Goal: Transaction & Acquisition: Register for event/course

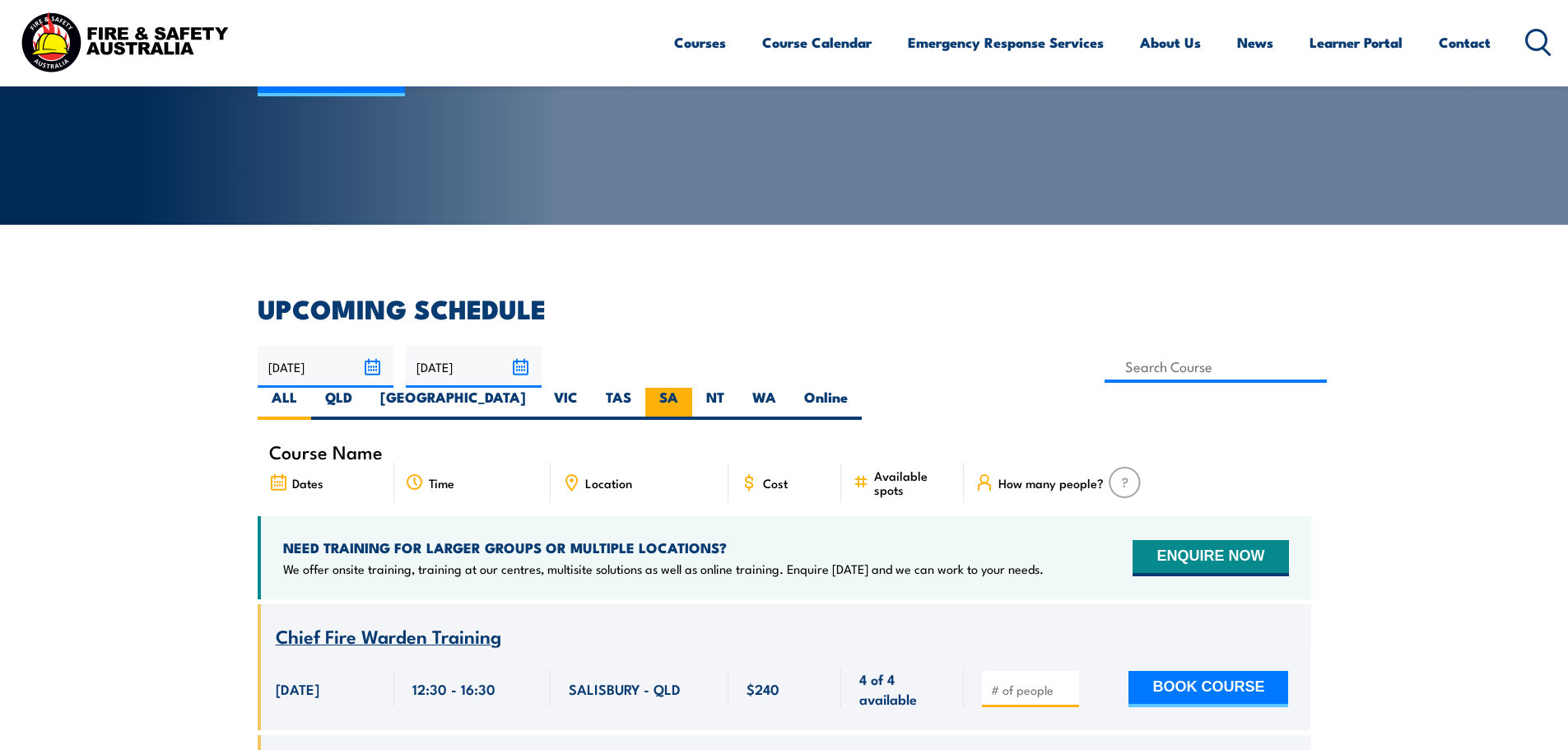
scroll to position [247, 0]
click at [693, 387] on label "SA" at bounding box center [669, 403] width 47 height 32
click at [689, 387] on input "SA" at bounding box center [684, 393] width 11 height 11
radio input "true"
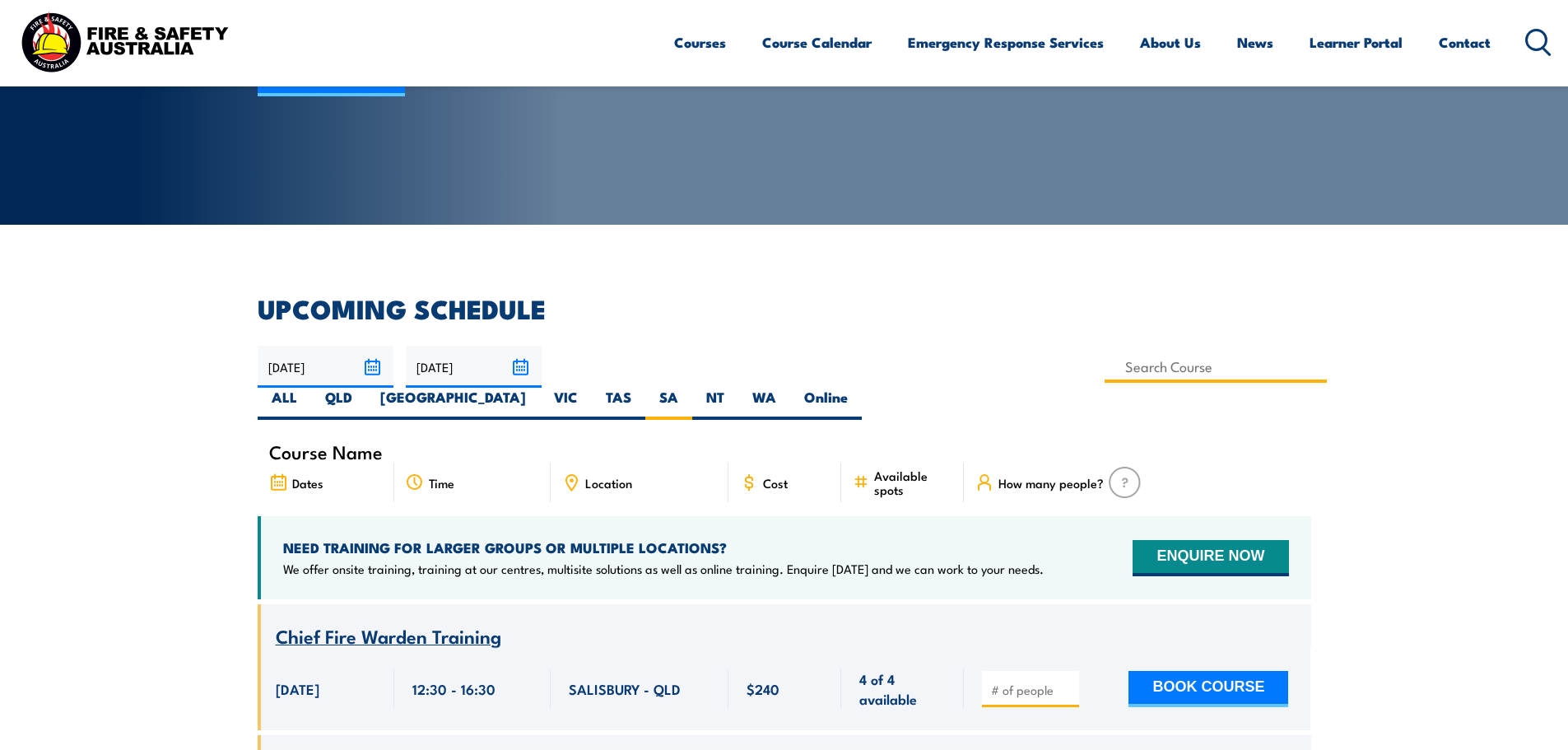
click at [1105, 368] on input at bounding box center [1216, 366] width 223 height 32
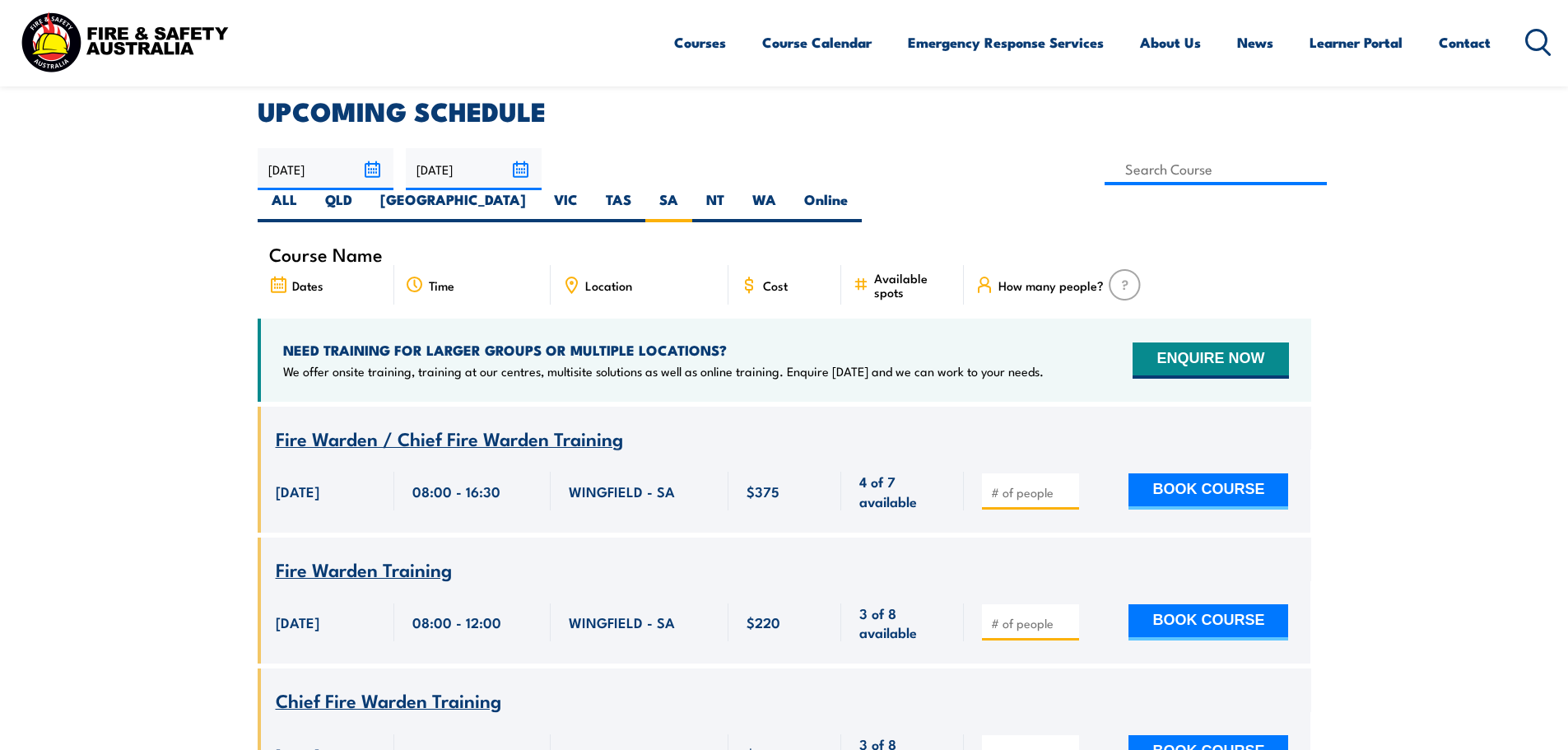
scroll to position [297, 0]
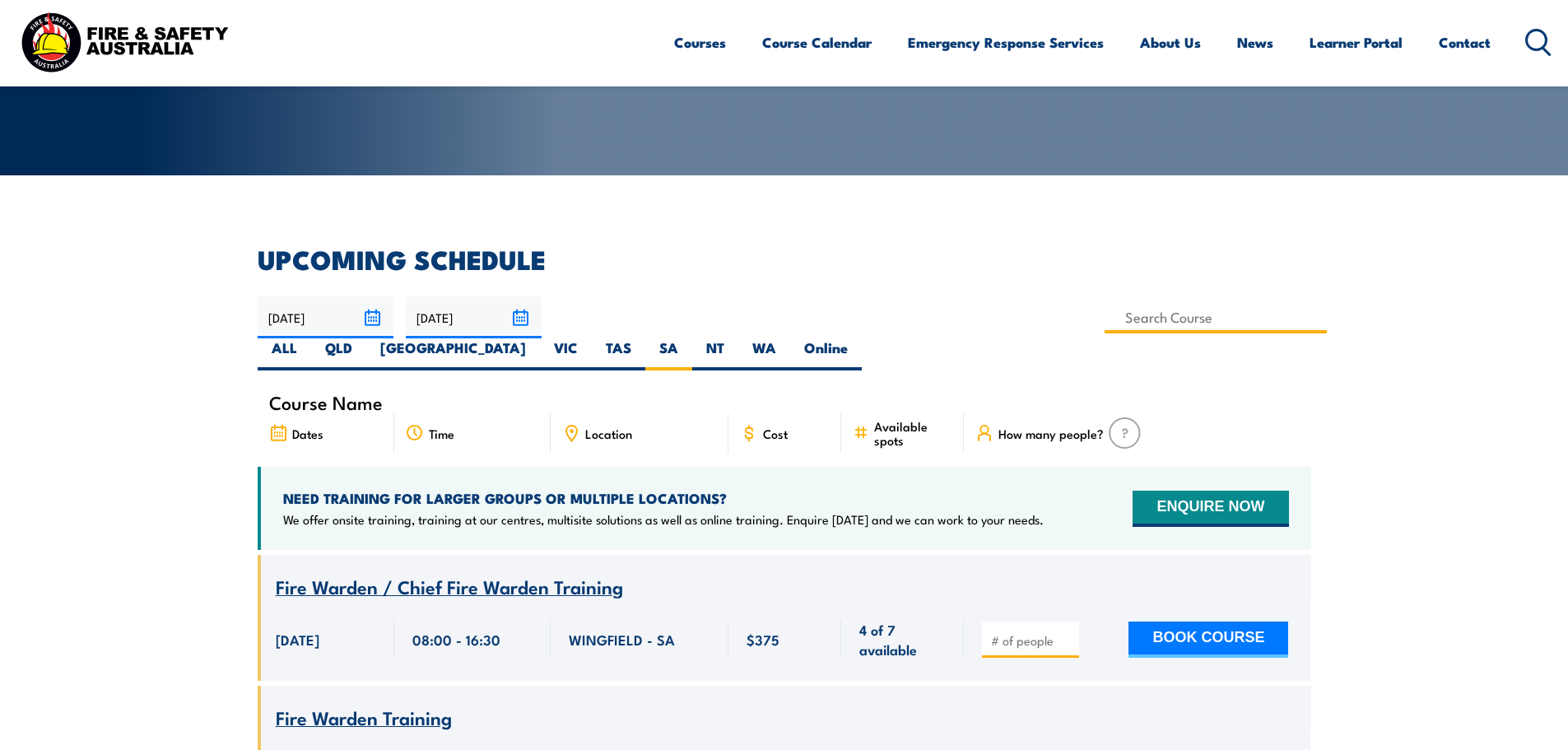
click at [1105, 312] on input at bounding box center [1216, 317] width 223 height 32
type input "Perform tower rescue Refresher Training (Electrical Stream)"
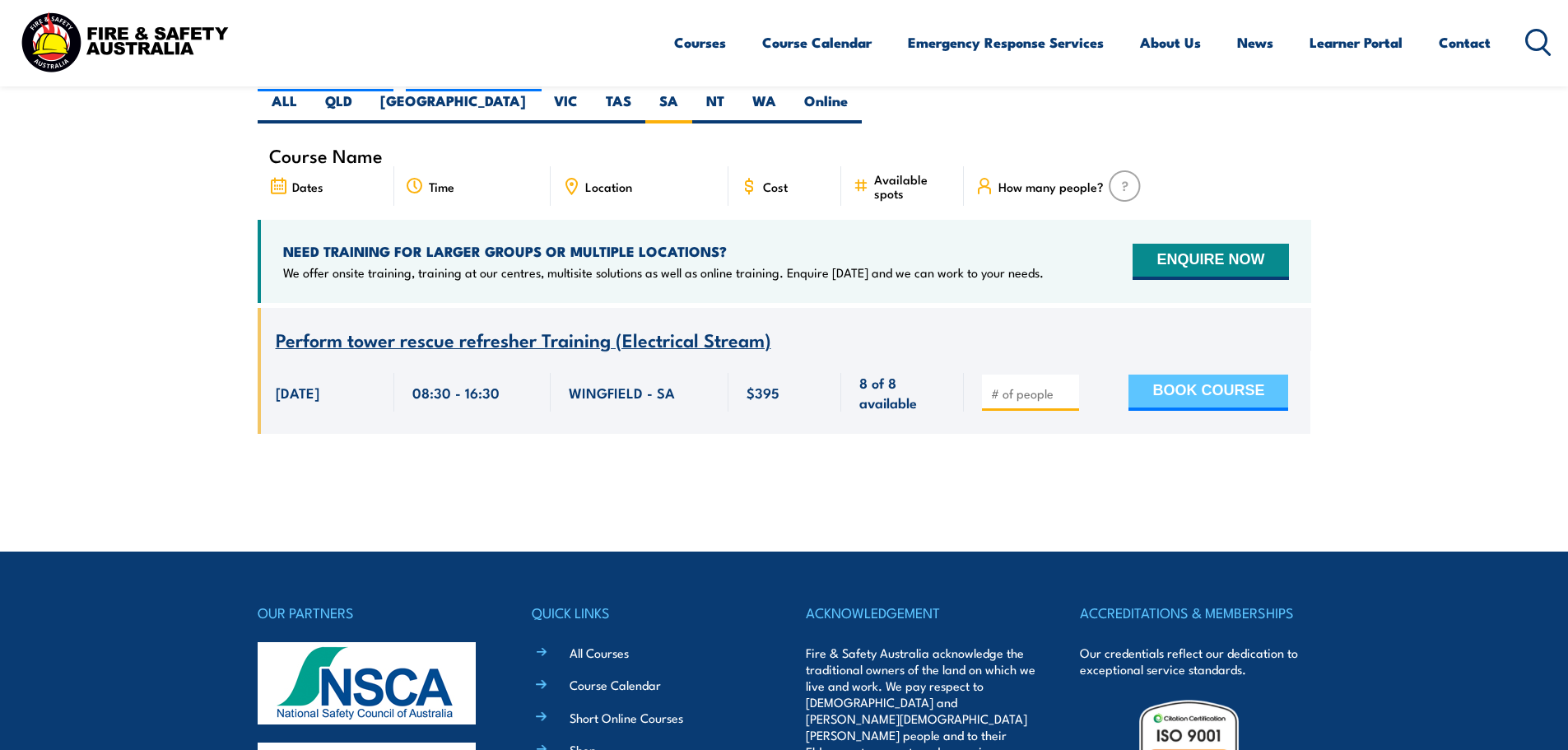
click at [1211, 375] on button "BOOK COURSE" at bounding box center [1209, 392] width 160 height 36
click at [1000, 385] on input "number" at bounding box center [1032, 393] width 83 height 17
type input "1"
click at [1195, 375] on button "BOOK COURSE" at bounding box center [1209, 392] width 160 height 36
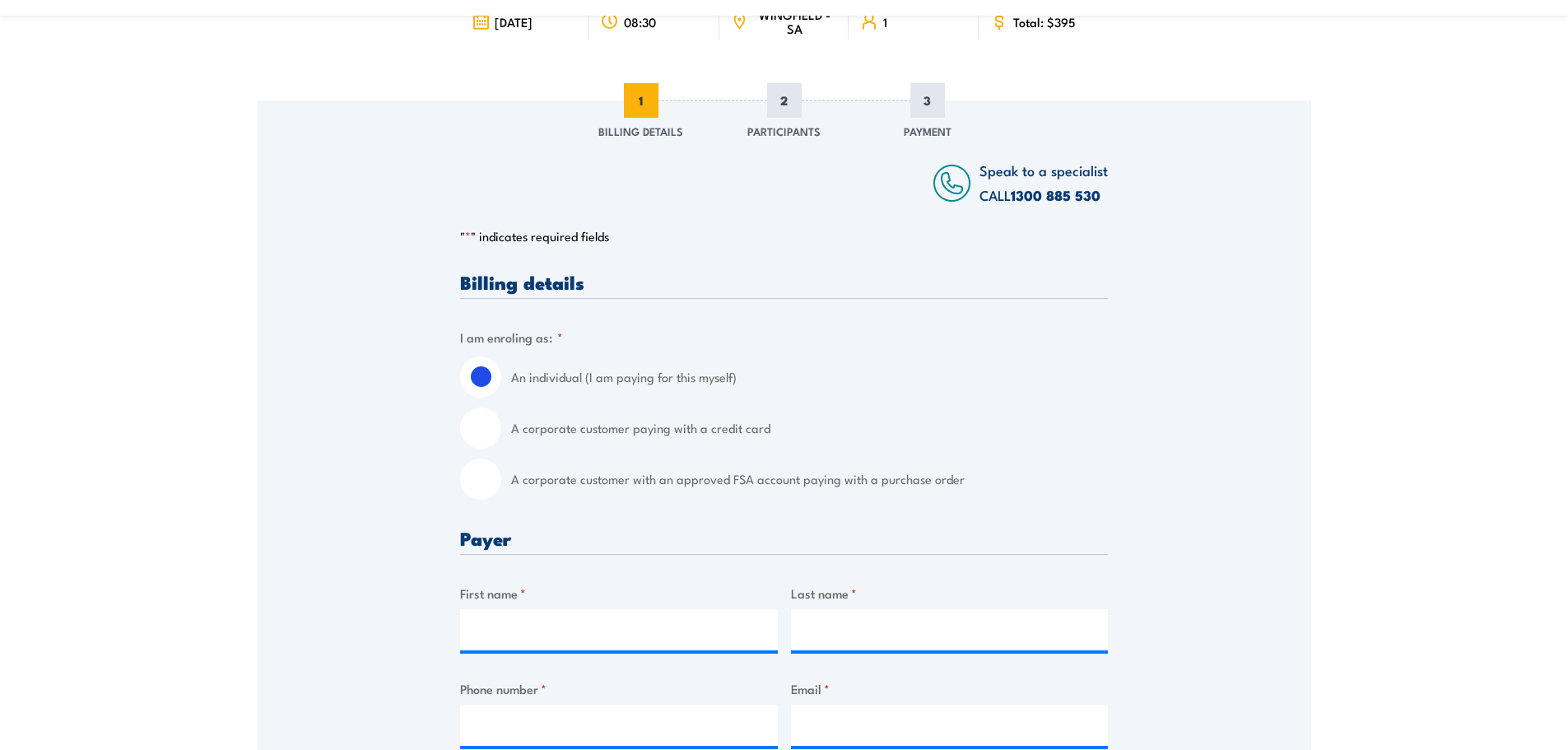
scroll to position [247, 0]
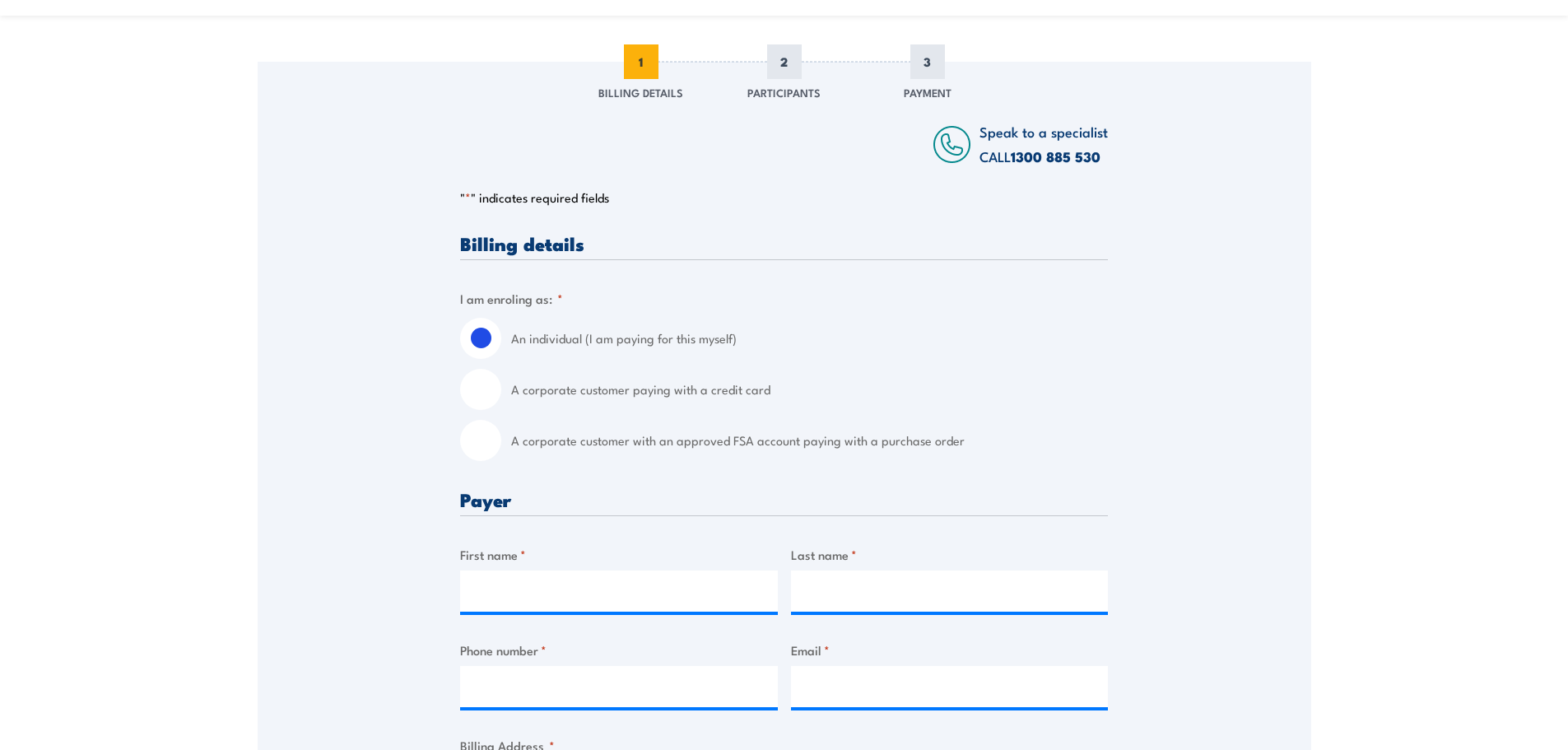
click at [480, 446] on input "A corporate customer with an approved FSA account paying with a purchase order" at bounding box center [480, 440] width 41 height 41
radio input "true"
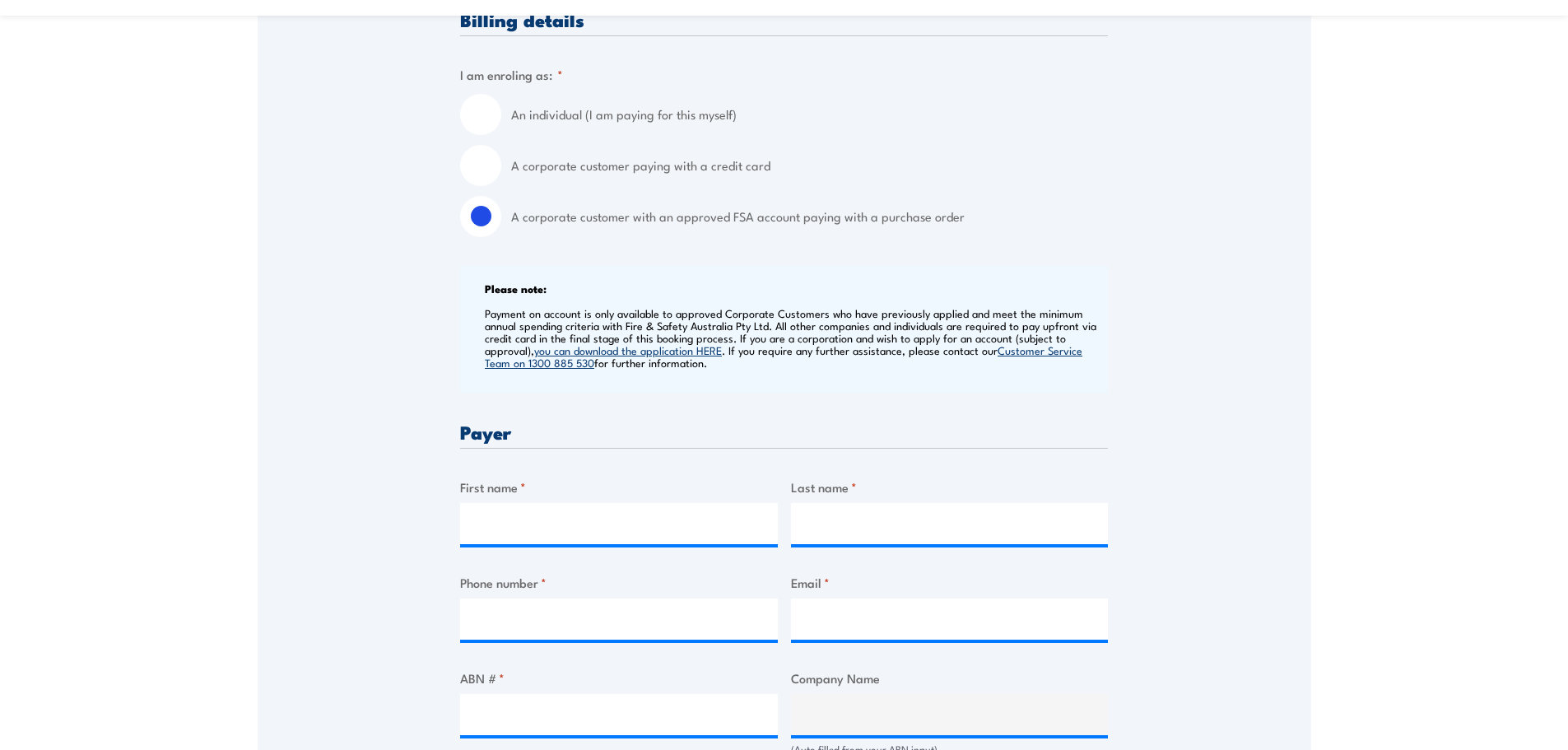
scroll to position [494, 0]
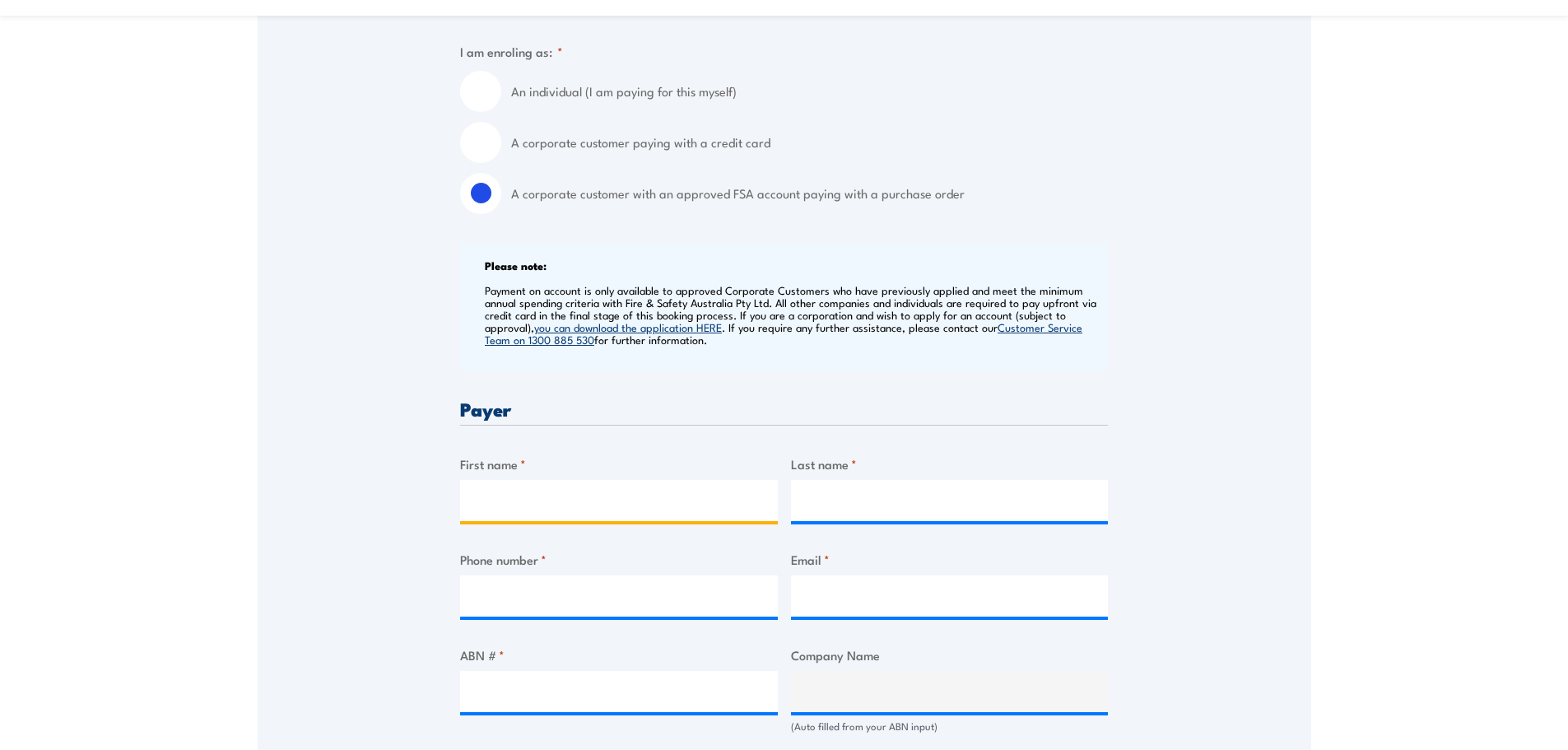
click at [549, 494] on input "First name *" at bounding box center [619, 500] width 318 height 41
type input "Michelle"
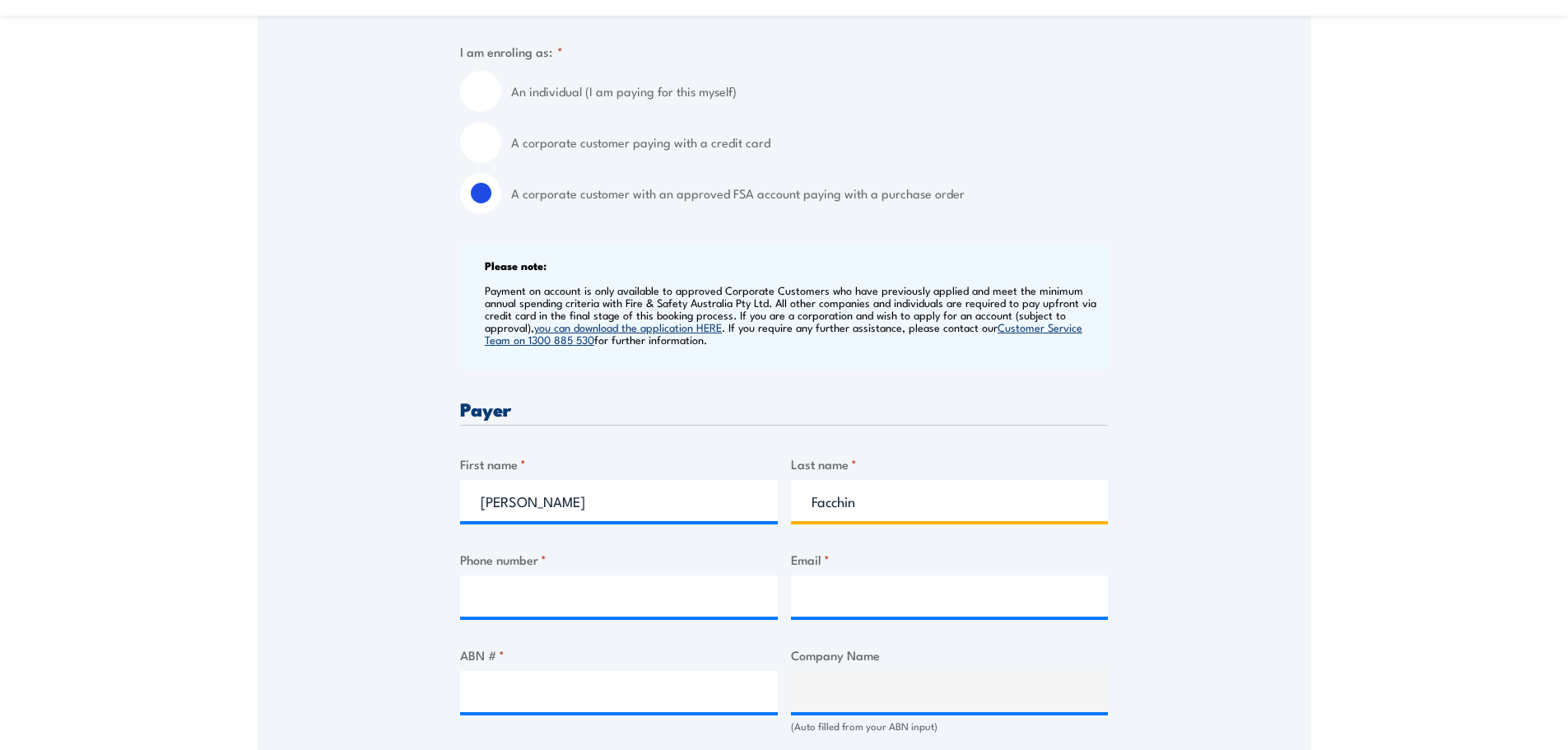
type input "Facchin"
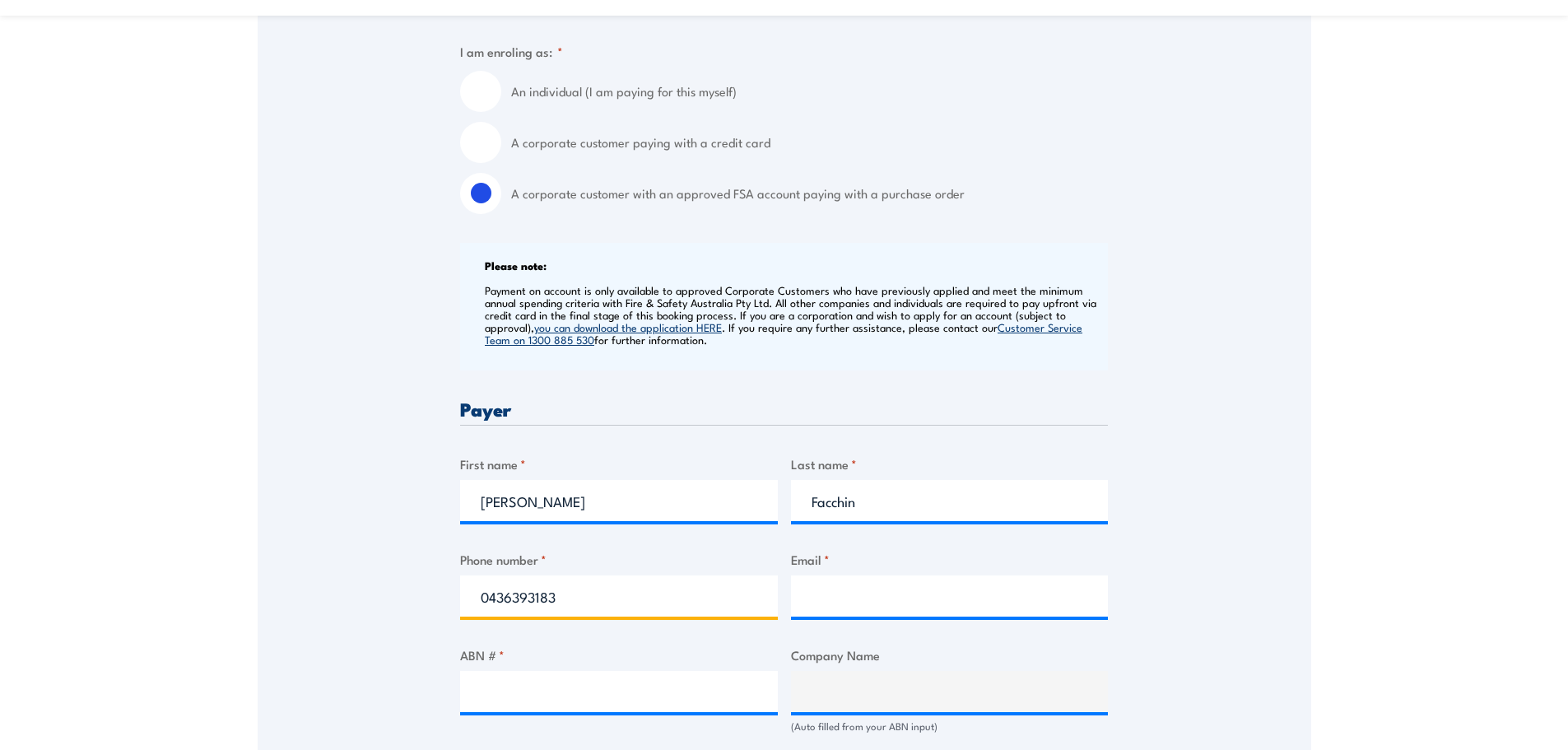
type input "0436393183"
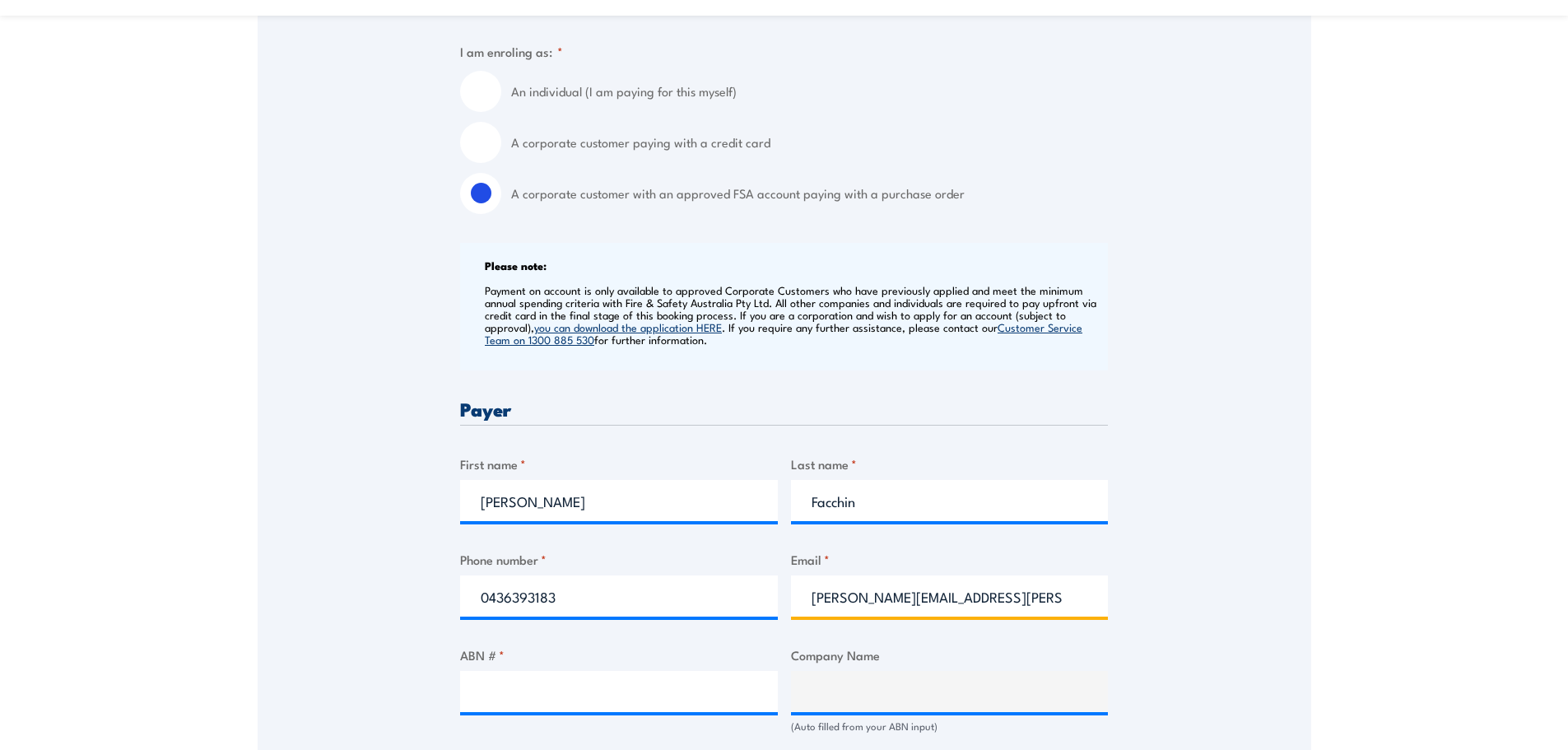
type input "michelle.facchin@ventia.com"
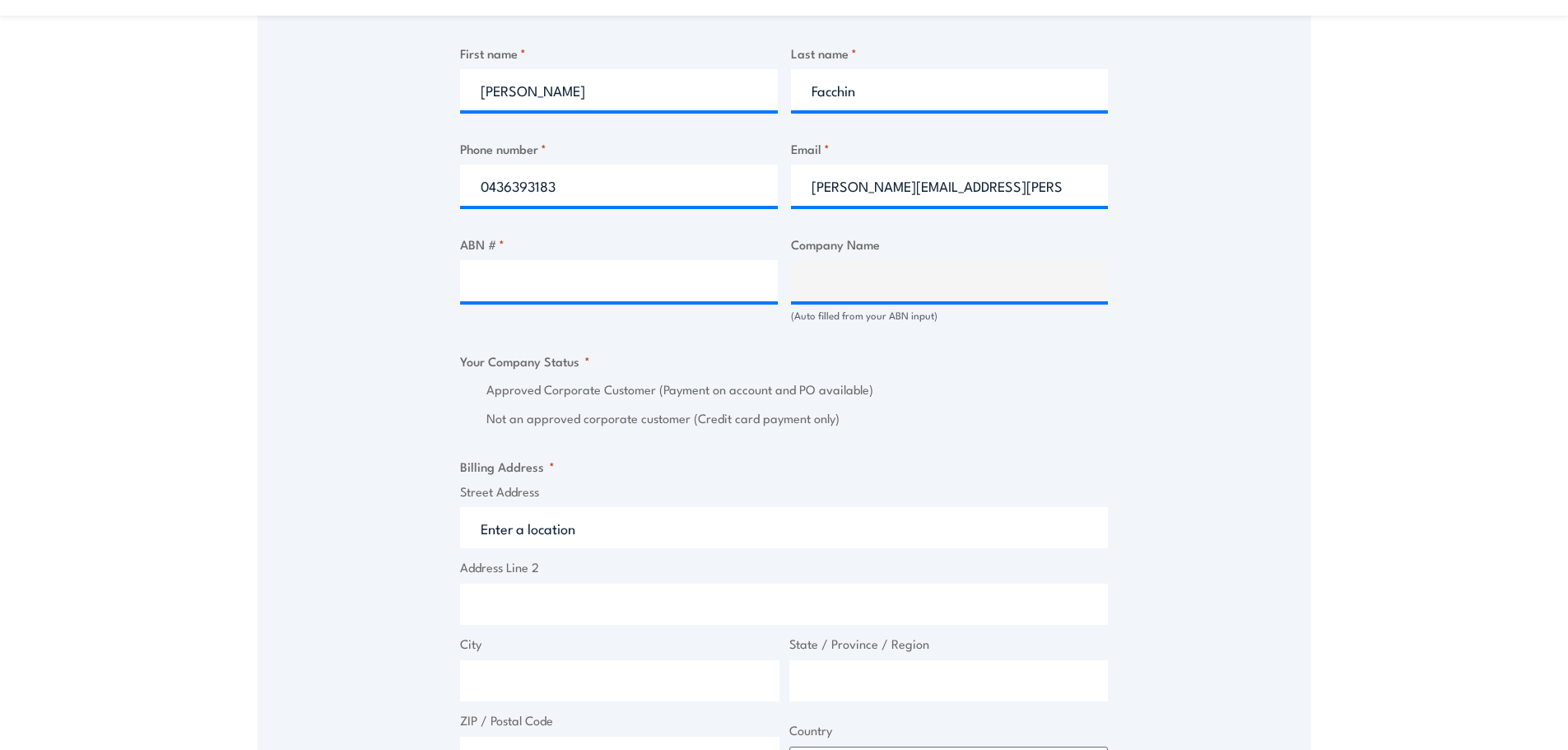
scroll to position [905, 0]
click at [561, 275] on input "ABN # *" at bounding box center [619, 279] width 318 height 41
click at [586, 266] on input "ABN # *" at bounding box center [619, 279] width 318 height 41
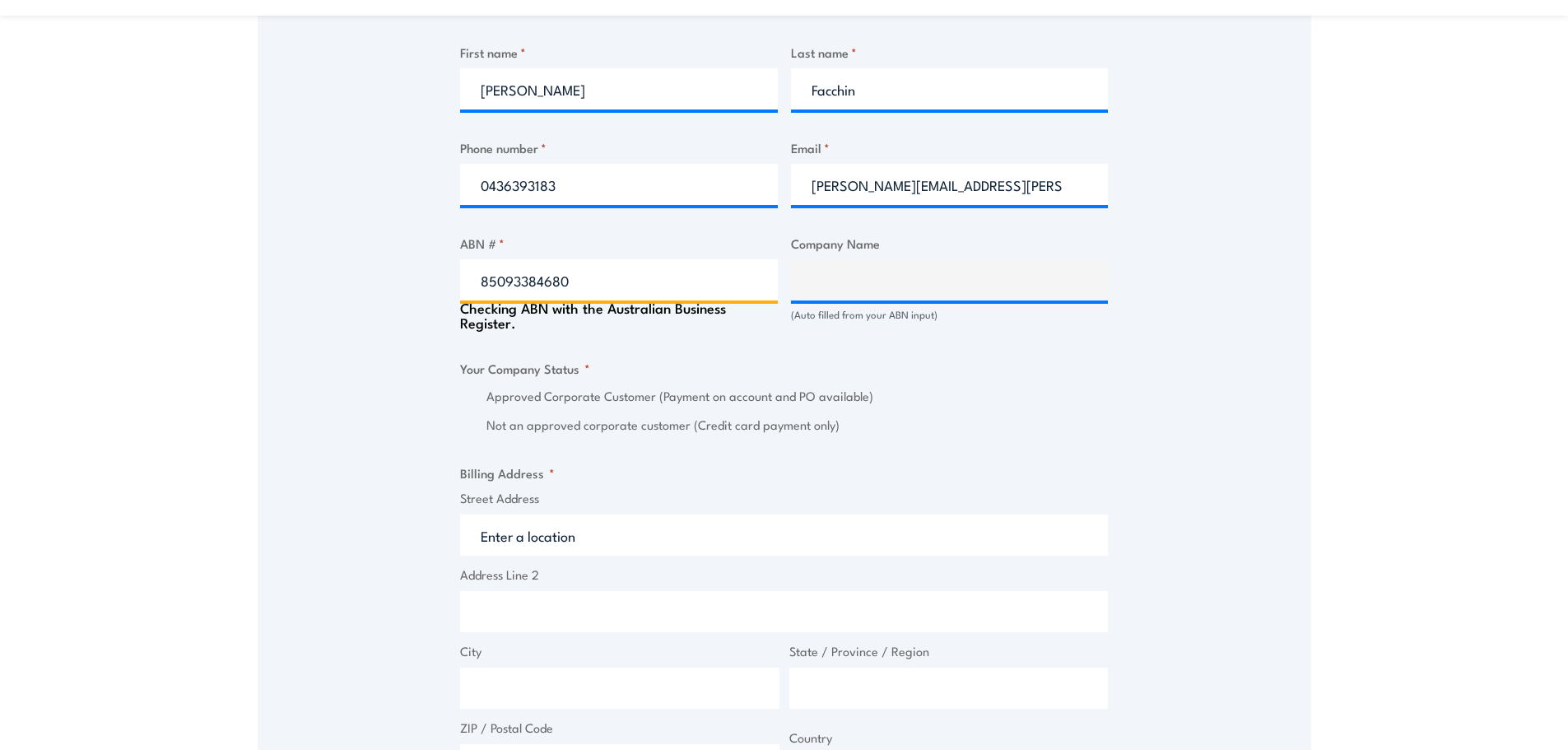
type input "85093384680"
type input "VISIONSTREAM AUSTRALIA PTY LIMITED"
radio input "true"
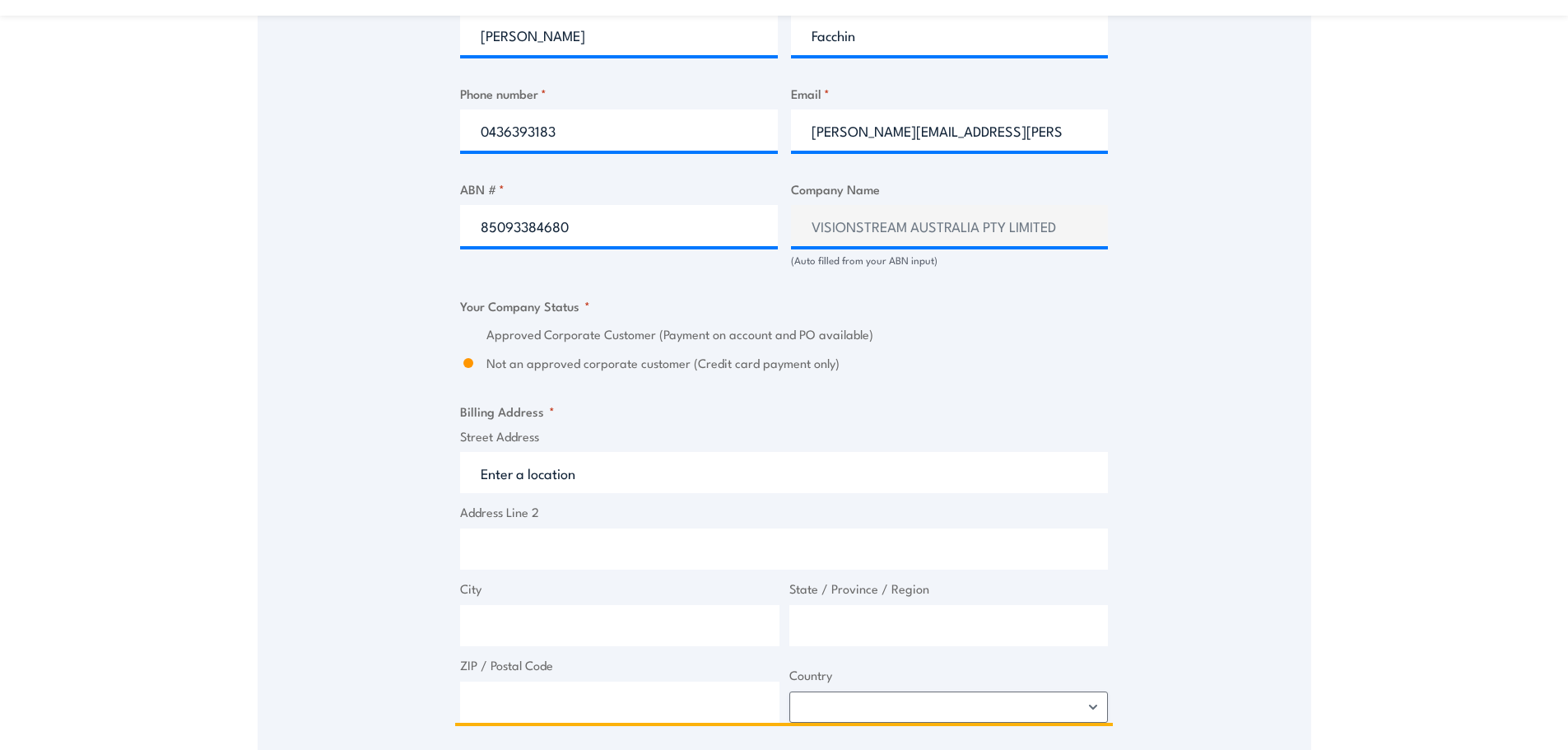
scroll to position [988, 0]
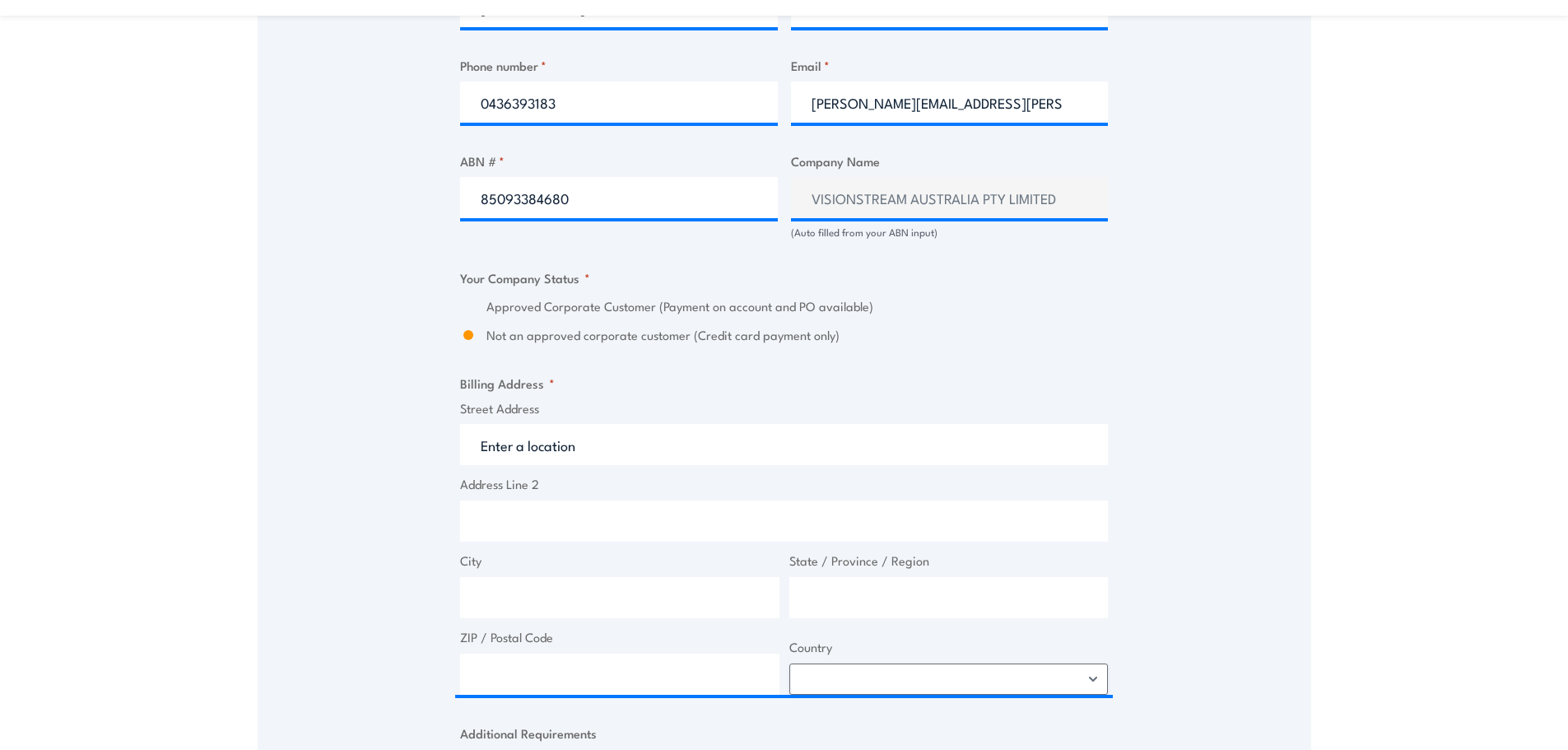
click at [479, 308] on div "Approved Corporate Customer (Payment on account and PO available)" at bounding box center [784, 307] width 648 height 19
